Goal: Register for event/course

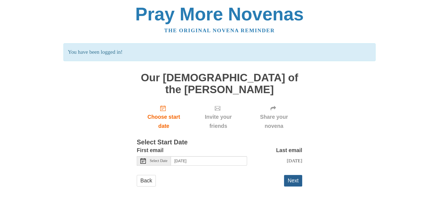
click at [293, 175] on button "Next" at bounding box center [293, 180] width 18 height 11
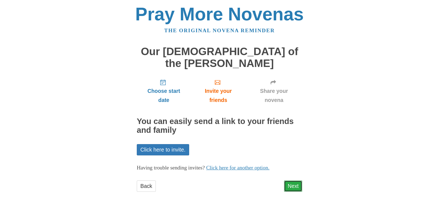
click at [296, 181] on link "Next" at bounding box center [293, 186] width 18 height 11
